Goal: Task Accomplishment & Management: Manage account settings

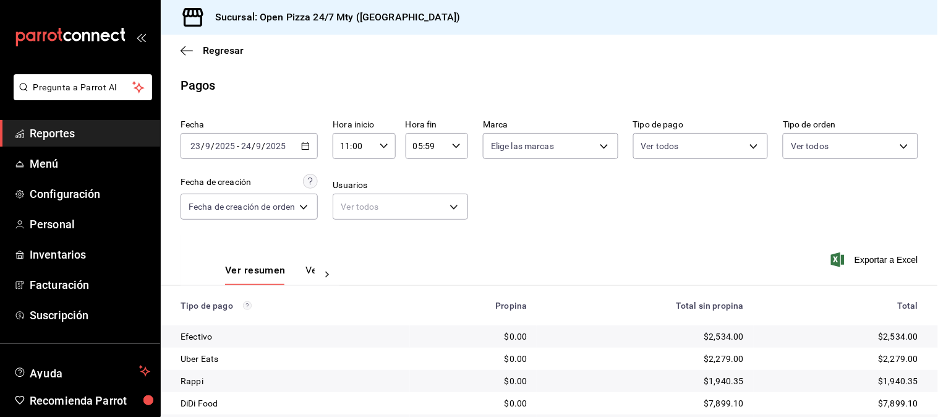
scroll to position [62, 0]
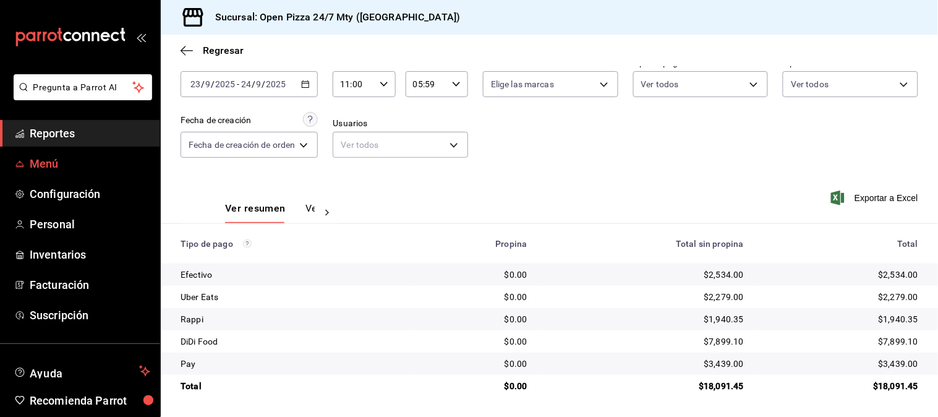
click at [54, 159] on span "Menú" at bounding box center [90, 163] width 121 height 17
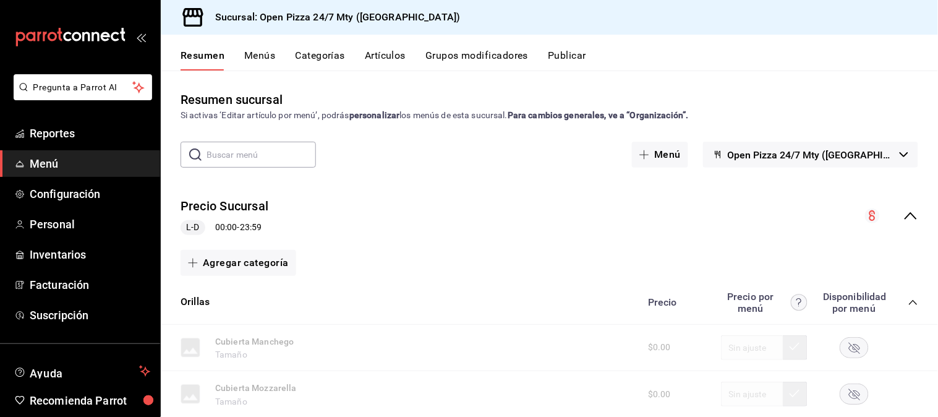
click at [258, 57] on button "Menús" at bounding box center [259, 59] width 31 height 21
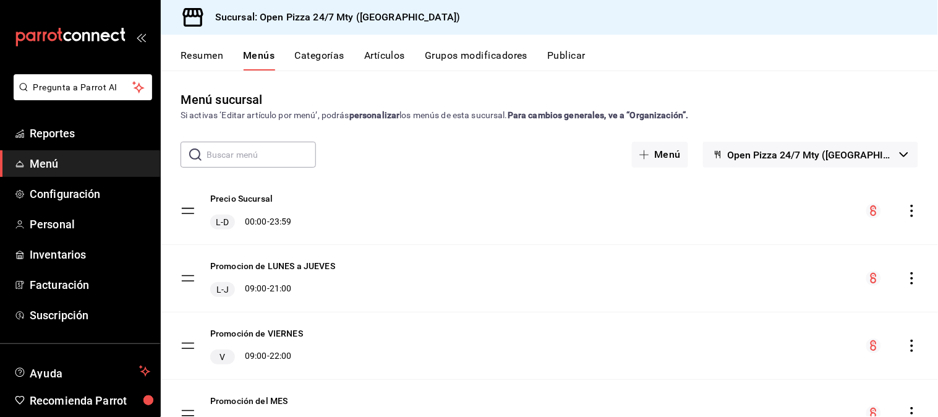
click at [327, 61] on button "Categorías" at bounding box center [320, 59] width 50 height 21
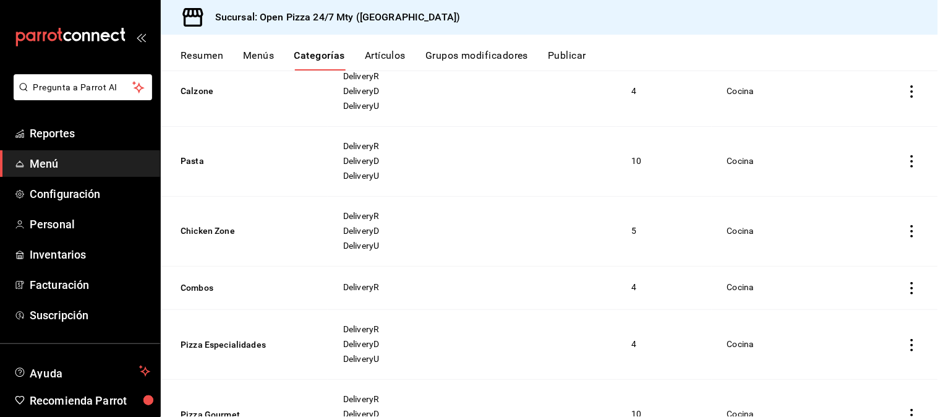
scroll to position [756, 0]
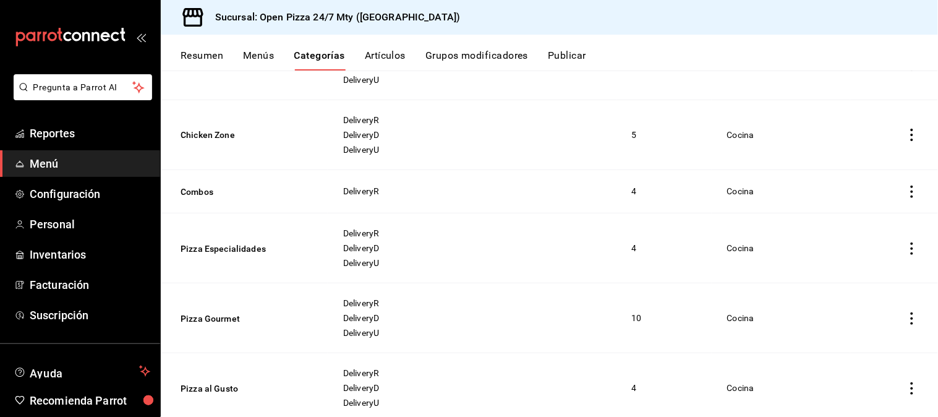
click at [387, 53] on button "Artículos" at bounding box center [385, 59] width 41 height 21
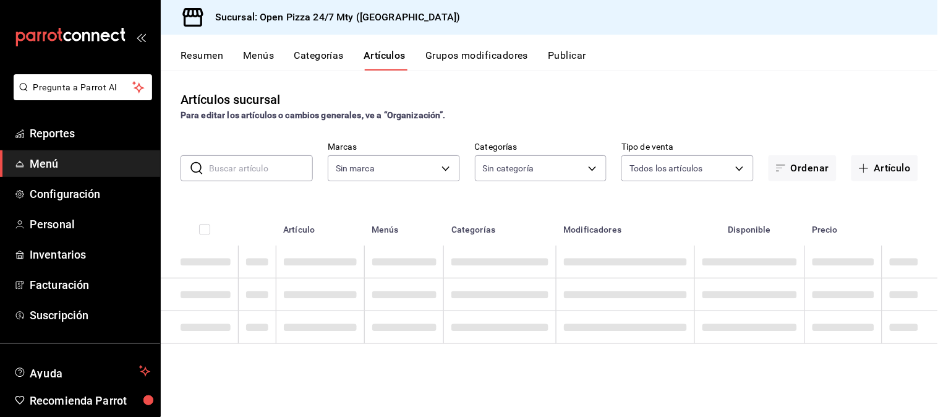
type input "8efaeb57-993f-407e-9977-72011cb97517,cdeec464-6564-4757-a0d9-ffdaa13f7786,079b6…"
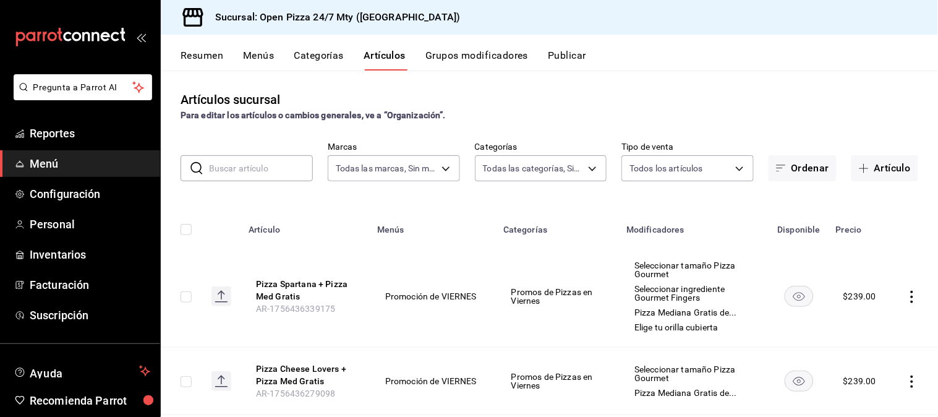
type input "b1c41534-a780-48b5-8635-0d8d2af070c0,9c3aa11c-5f7e-4b27-a1f3-e03a5a7f12ea,f29ac…"
click at [442, 170] on body "Pregunta a Parrot AI Reportes Menú Configuración Personal Inventarios Facturaci…" at bounding box center [469, 208] width 938 height 417
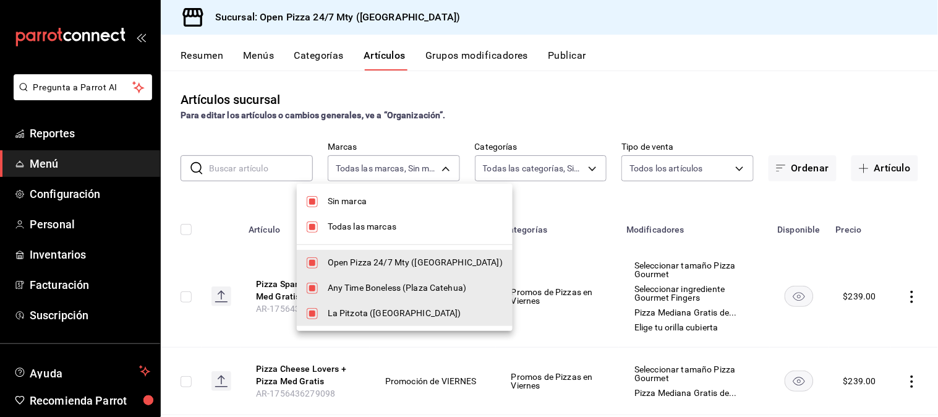
click at [313, 225] on input "checkbox" at bounding box center [312, 226] width 11 height 11
checkbox input "false"
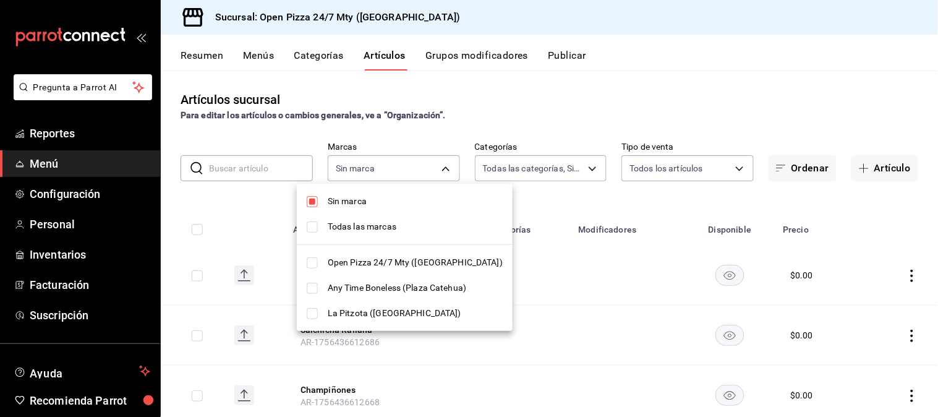
click at [309, 291] on input "checkbox" at bounding box center [312, 288] width 11 height 11
checkbox input "true"
type input "cdeec464-6564-4757-a0d9-ffdaa13f7786"
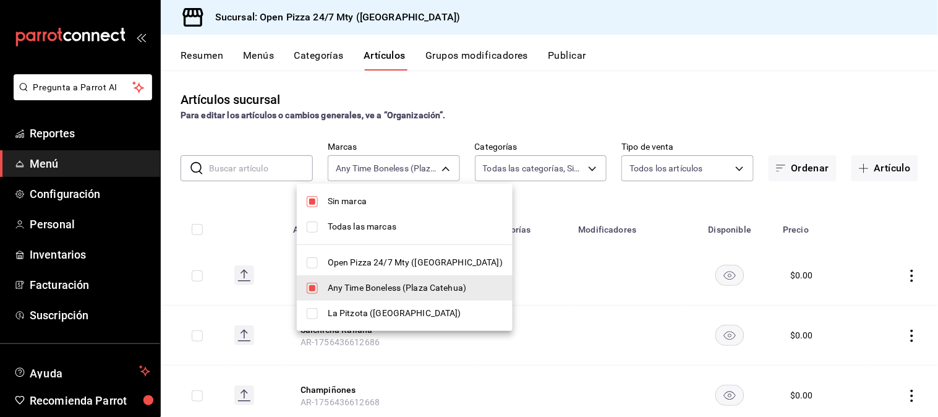
click at [560, 101] on div at bounding box center [469, 208] width 938 height 417
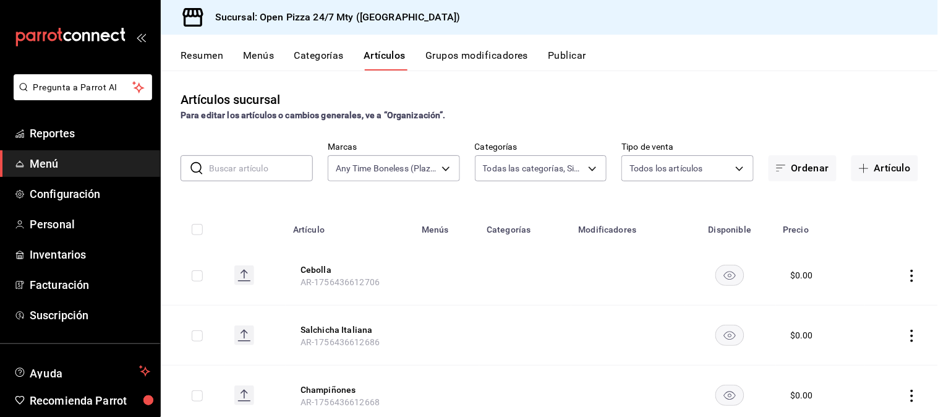
click at [568, 56] on button "Publicar" at bounding box center [567, 59] width 38 height 21
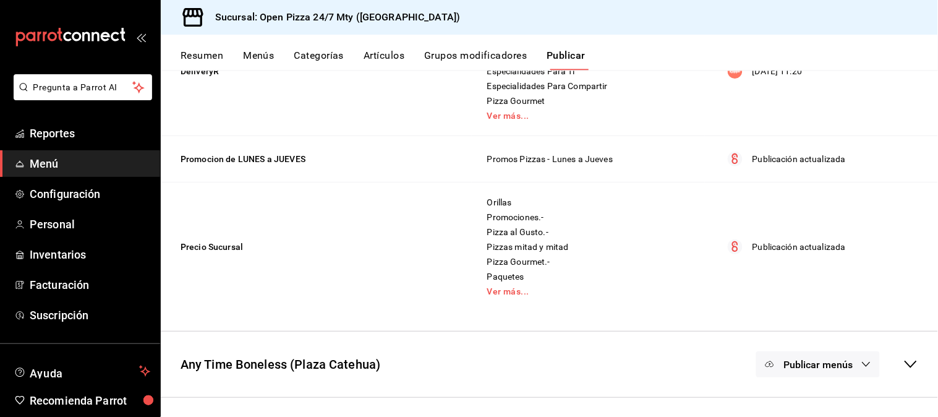
scroll to position [596, 0]
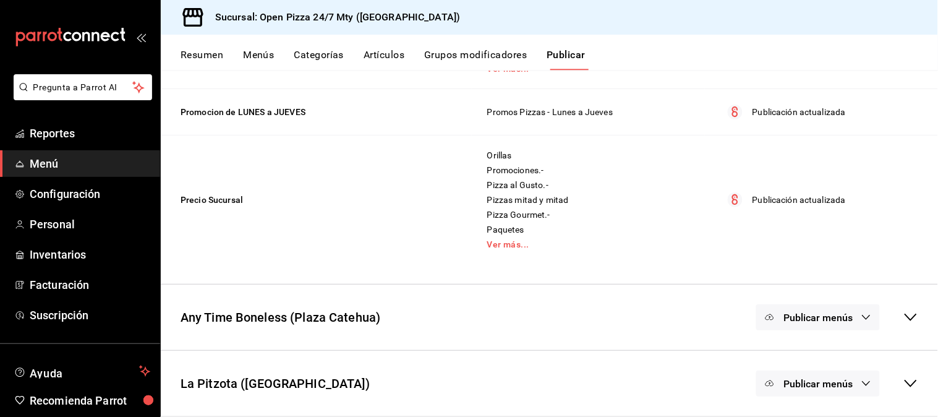
click at [751, 314] on icon at bounding box center [911, 317] width 15 height 15
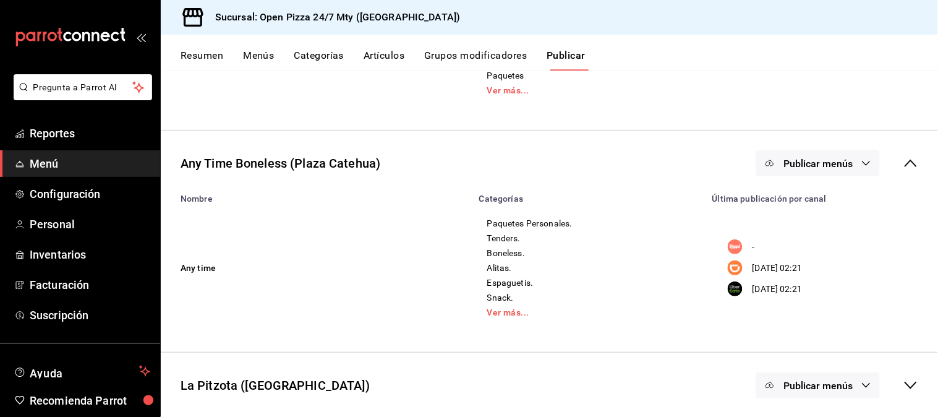
scroll to position [752, 0]
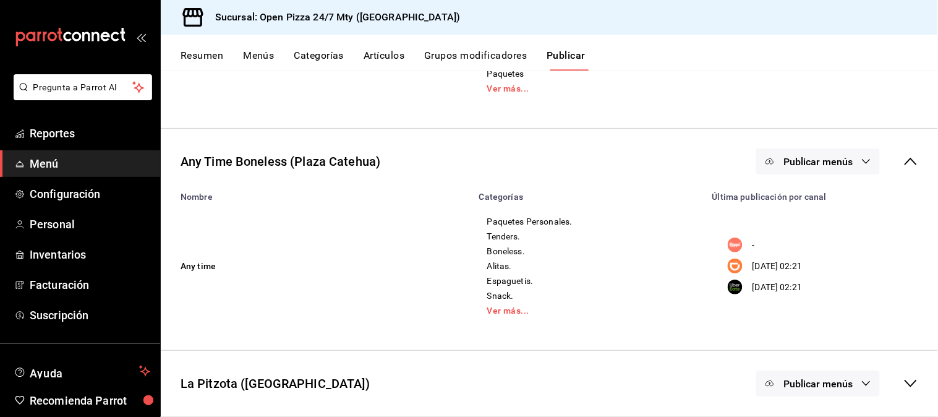
click at [505, 319] on td "Paquetes Personales. Tenders. Boneless. Alitas. Espaguetis. Snack. Ver más..." at bounding box center [588, 266] width 233 height 129
click at [499, 310] on link "Ver más..." at bounding box center [588, 310] width 202 height 9
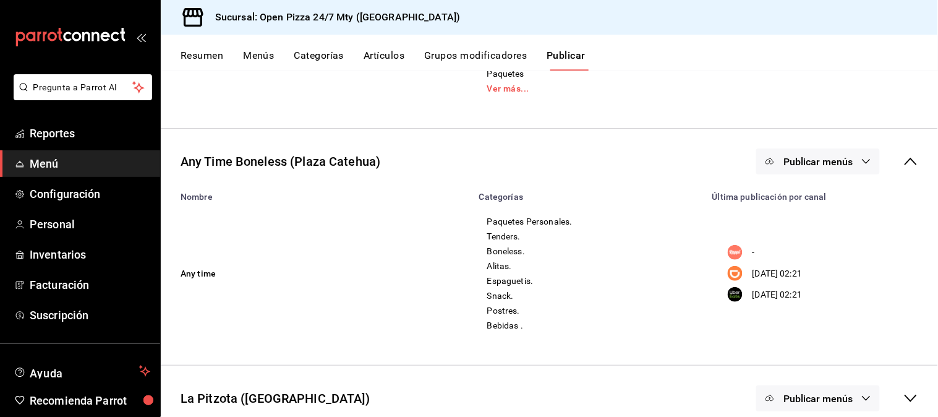
click at [490, 293] on span "Snack." at bounding box center [588, 295] width 202 height 9
click at [495, 273] on div "Paquetes Personales. Tenders. Boneless. Alitas. Espaguetis. Snack. Postres. Beb…" at bounding box center [588, 273] width 203 height 114
click at [503, 233] on span "Tenders." at bounding box center [588, 236] width 202 height 9
click at [502, 220] on span "Paquetes Personales." at bounding box center [588, 221] width 202 height 9
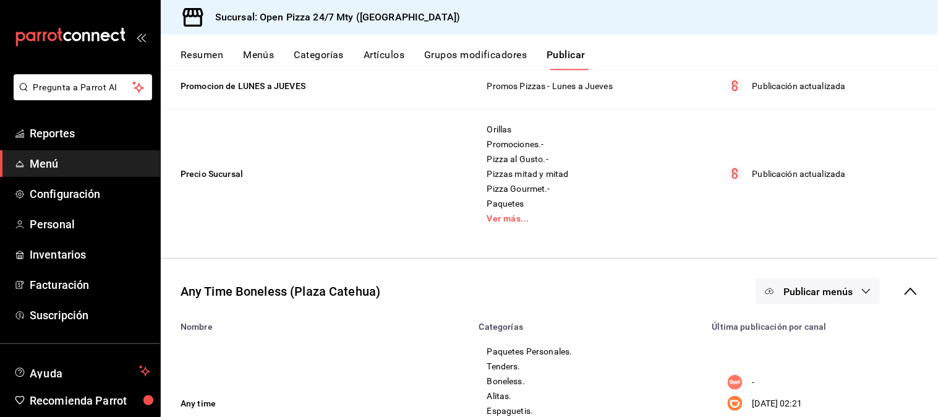
scroll to position [286, 0]
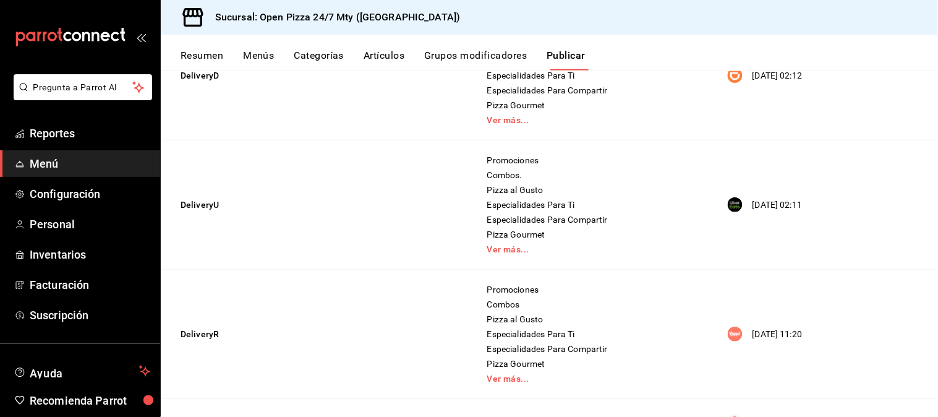
click at [263, 56] on button "Menús" at bounding box center [258, 59] width 31 height 21
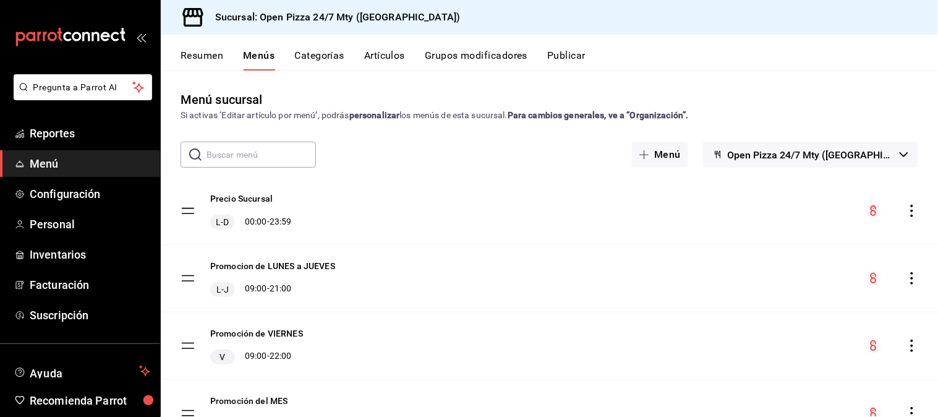
click at [751, 156] on icon "button" at bounding box center [904, 154] width 9 height 5
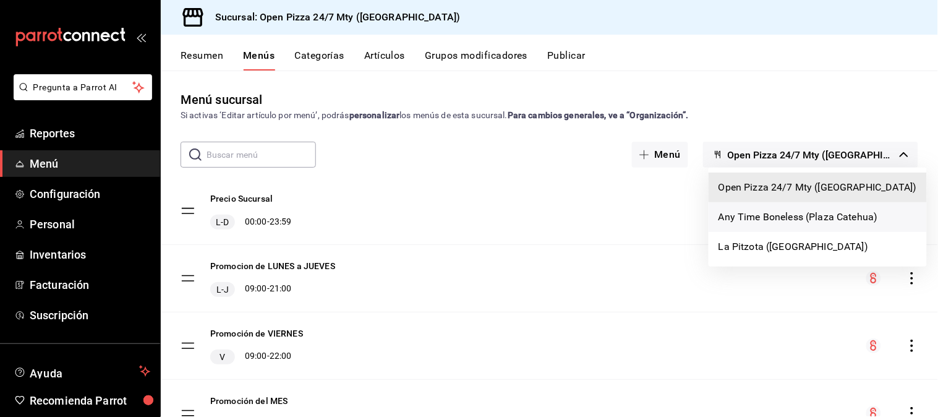
click at [751, 218] on li "Any Time Boneless (Plaza Catehua)" at bounding box center [818, 217] width 218 height 30
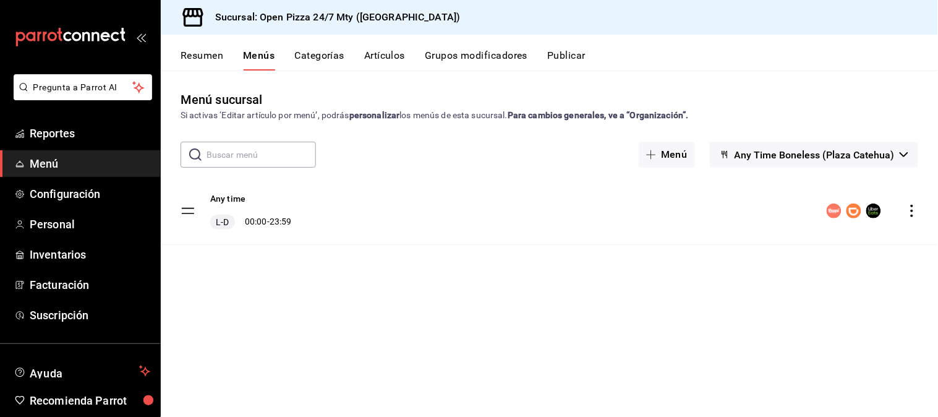
click at [751, 112] on div "Si activas ‘Editar artículo por menú’, podrás personalizar los menús de esta su…" at bounding box center [550, 115] width 738 height 13
click at [199, 56] on button "Resumen" at bounding box center [202, 59] width 43 height 21
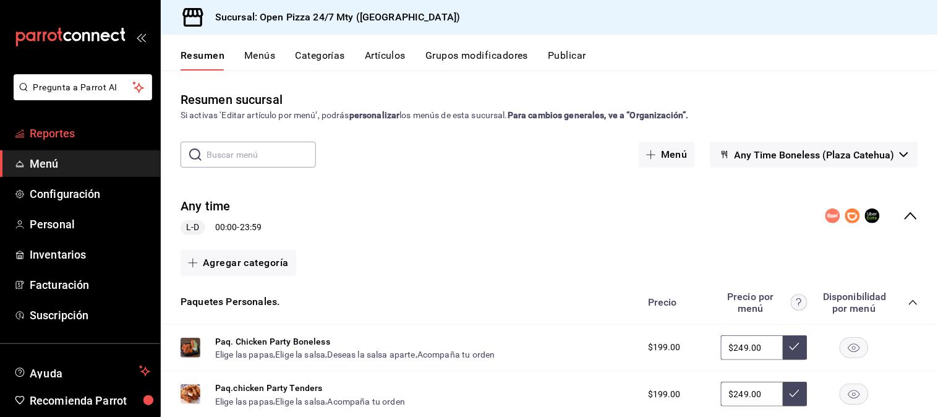
click at [56, 129] on span "Reportes" at bounding box center [90, 133] width 121 height 17
